Goal: Answer question/provide support: Share knowledge or assist other users

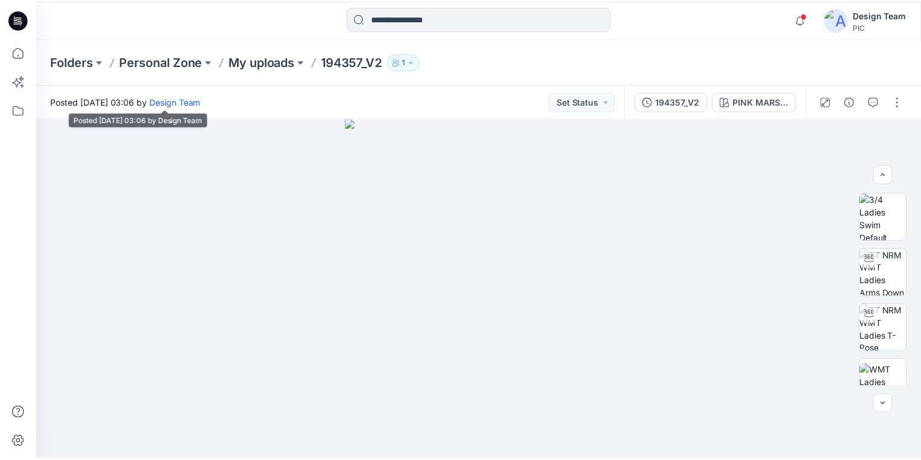
scroll to position [354, 0]
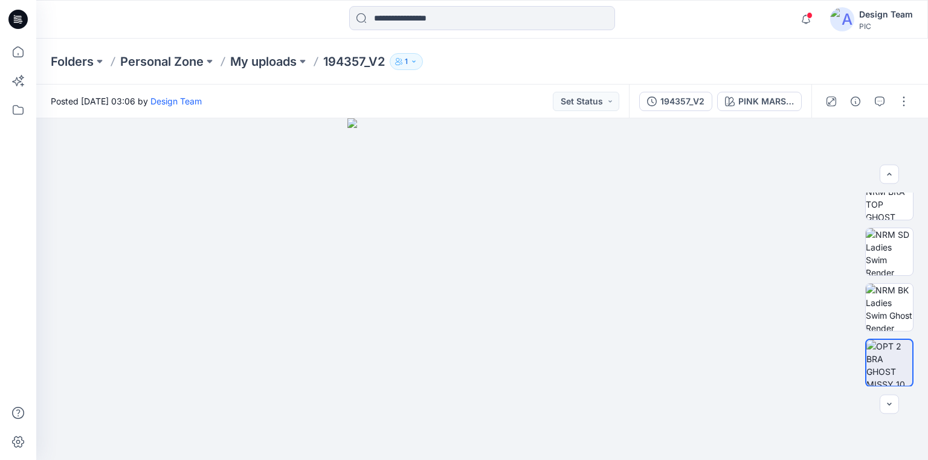
click at [19, 17] on icon at bounding box center [17, 19] width 19 height 19
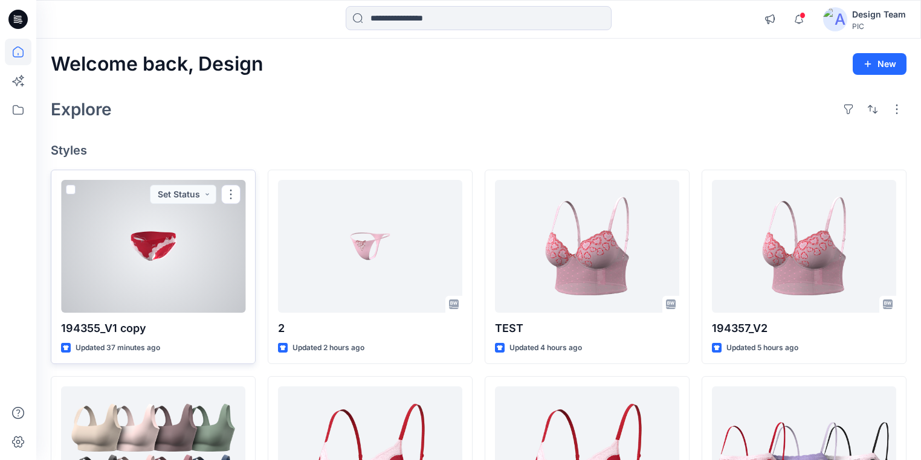
click at [167, 282] on div at bounding box center [153, 246] width 184 height 133
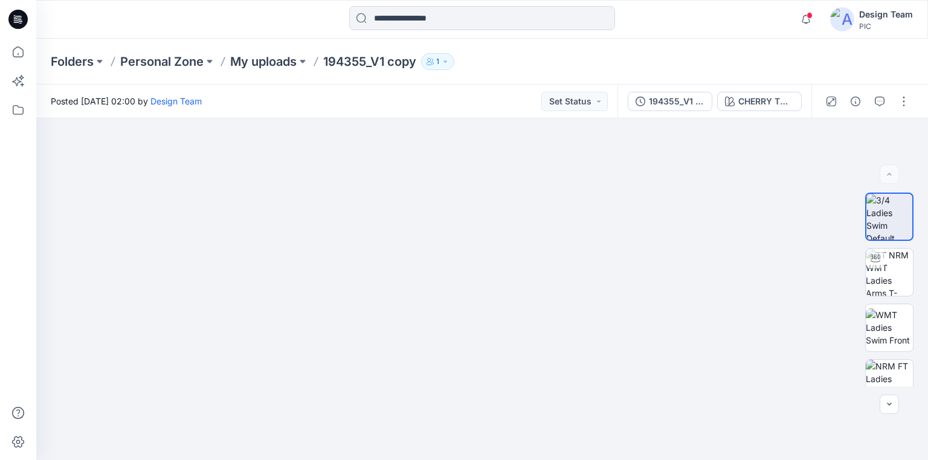
click at [14, 19] on icon at bounding box center [16, 19] width 4 height 1
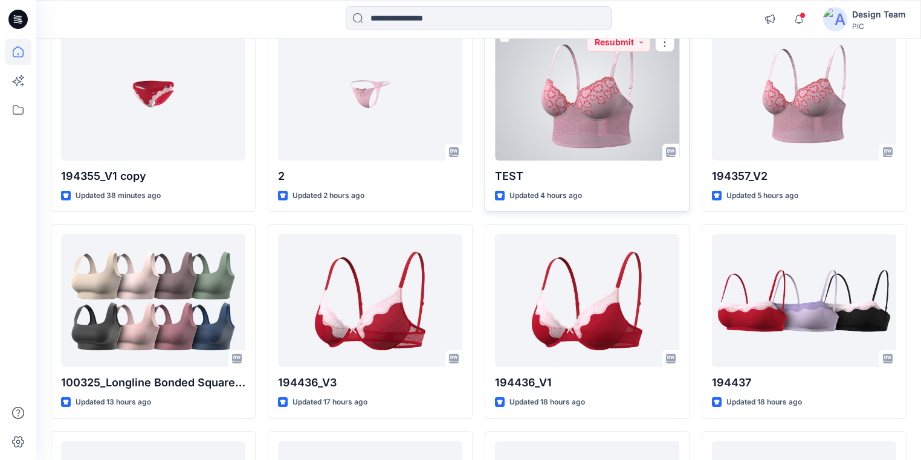
scroll to position [97, 0]
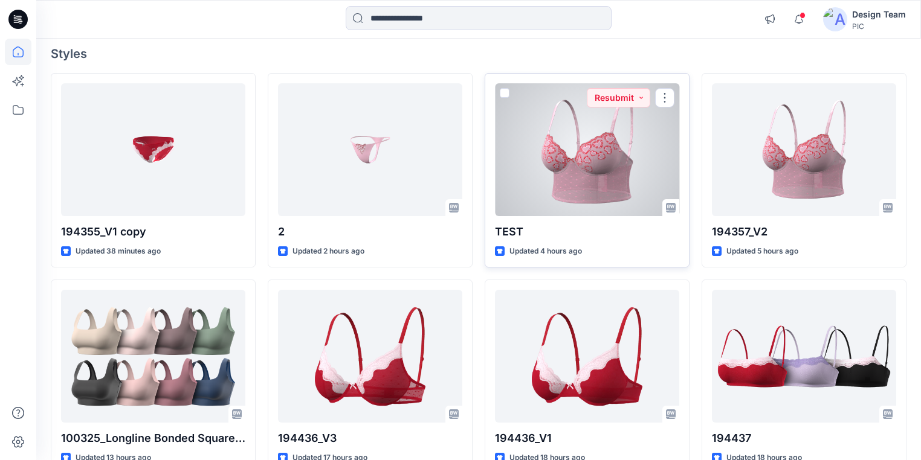
click at [598, 170] on div at bounding box center [587, 149] width 184 height 133
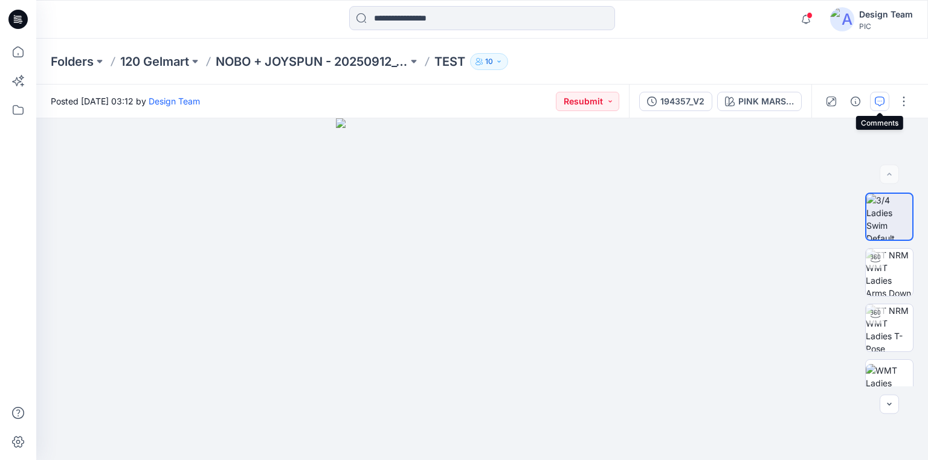
click at [877, 97] on icon "button" at bounding box center [880, 102] width 10 height 10
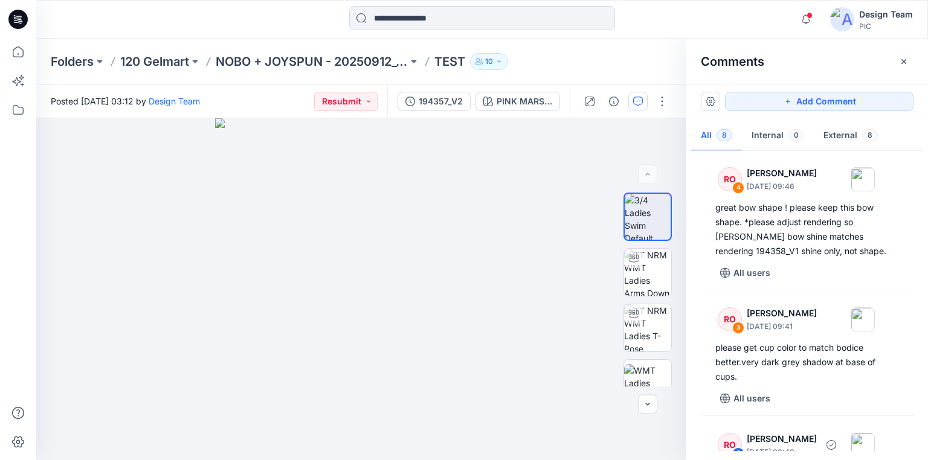
scroll to position [425, 0]
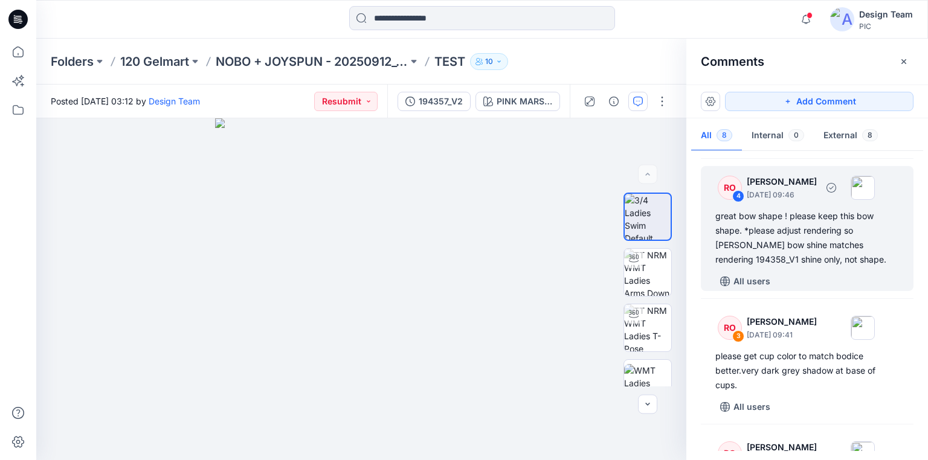
click at [788, 248] on div "great bow shape ! please keep this bow shape. *please adjust rendering so [PERS…" at bounding box center [807, 238] width 184 height 58
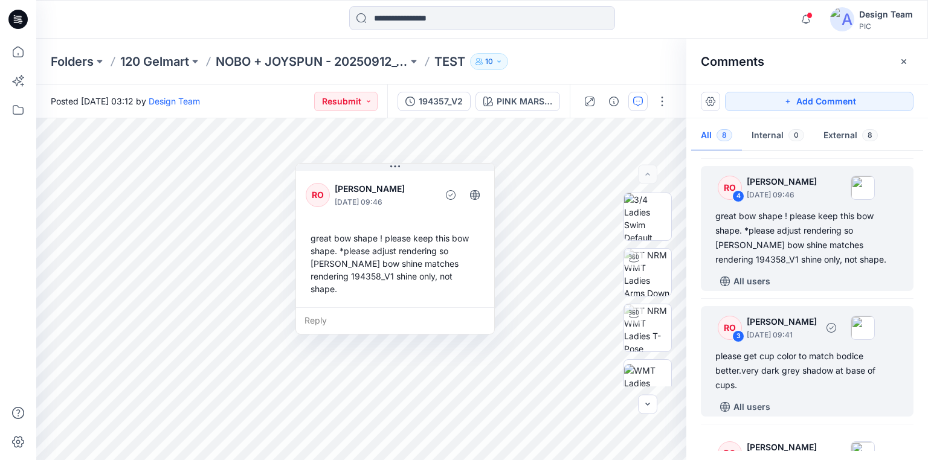
click at [793, 370] on div "please get cup color to match bodice better.very dark grey shadow at base of cu…" at bounding box center [807, 370] width 184 height 43
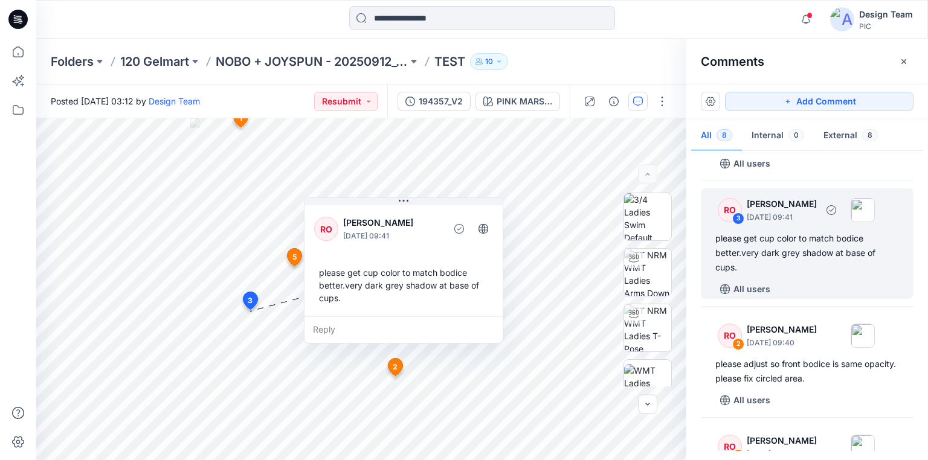
scroll to position [570, 0]
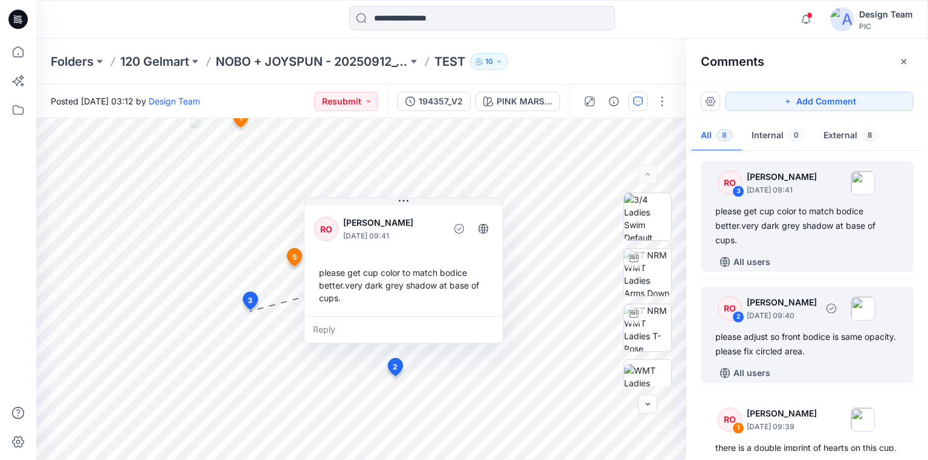
click at [793, 353] on div "please adjust so front bodice is same opacity. please fix circled area." at bounding box center [807, 344] width 184 height 29
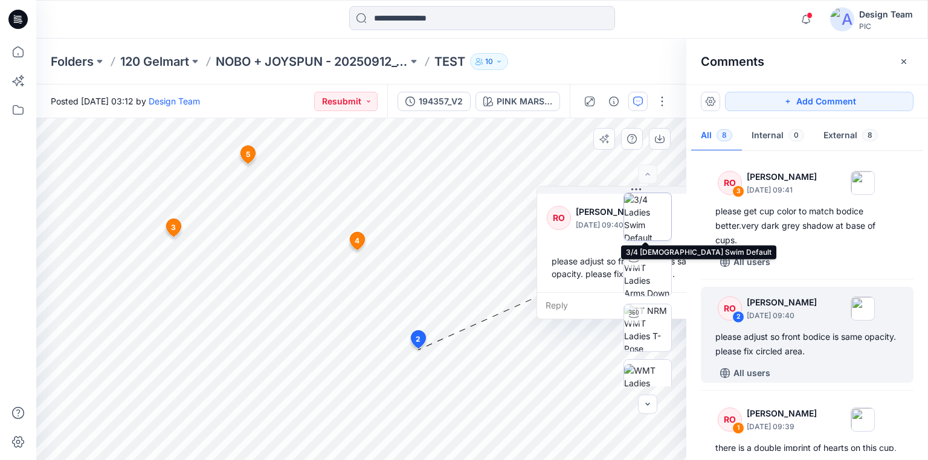
drag, startPoint x: 417, startPoint y: 162, endPoint x: 639, endPoint y: 195, distance: 224.6
click at [639, 195] on div "PINK MARSHMALLOW Loading... Material Properties Loading... 9 1 RO [PERSON_NAME]…" at bounding box center [361, 289] width 650 height 342
